Goal: Obtain resource: Download file/media

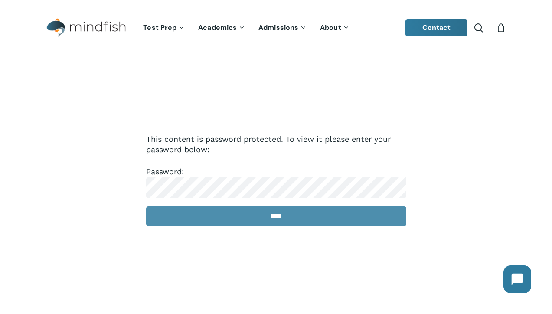
click at [239, 216] on input "*****" at bounding box center [276, 216] width 260 height 20
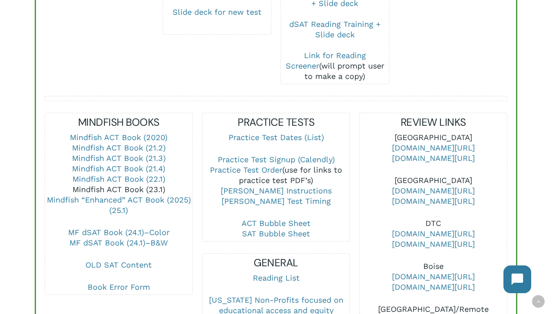
scroll to position [263, 0]
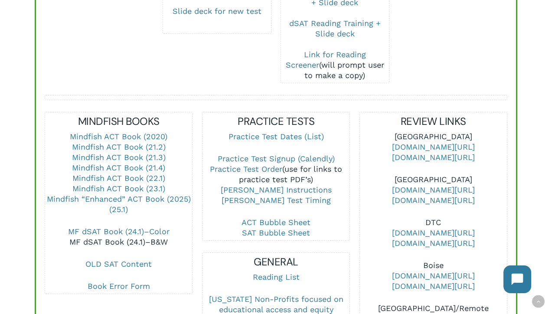
click at [151, 237] on link "MF dSAT Book (24.1)–B&W" at bounding box center [118, 241] width 98 height 9
